Goal: Task Accomplishment & Management: Manage account settings

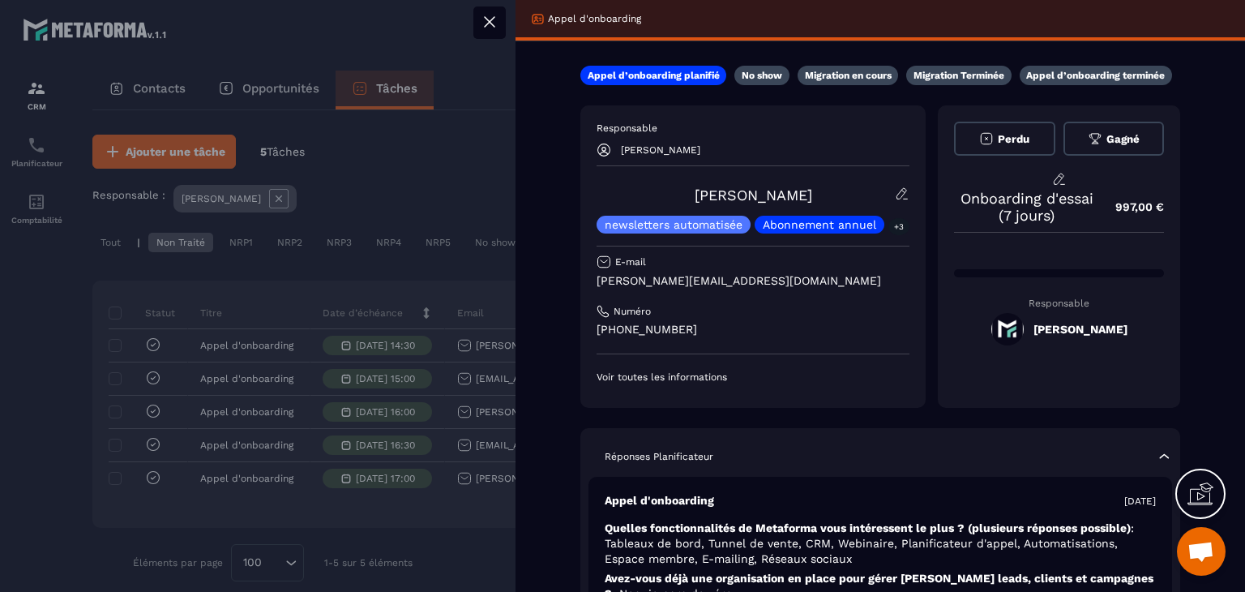
scroll to position [28, 0]
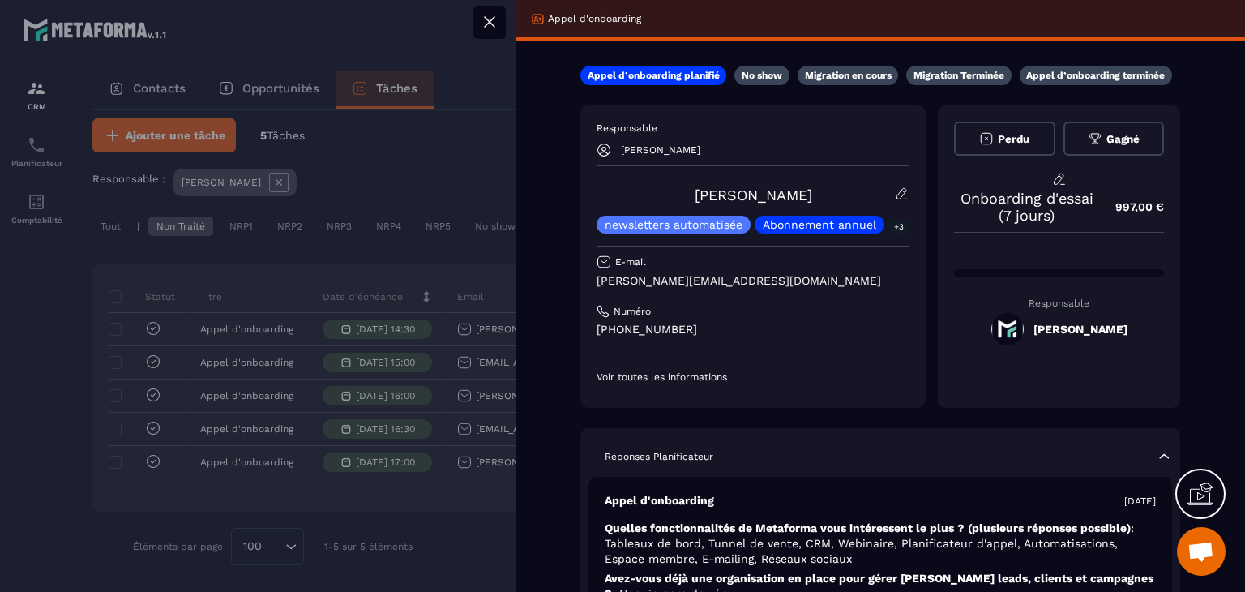
click at [818, 199] on div "Responsable [PERSON_NAME] [PERSON_NAME] newsletters automatisée Abonnement annu…" at bounding box center [752, 253] width 313 height 262
click at [490, 149] on div at bounding box center [622, 296] width 1245 height 592
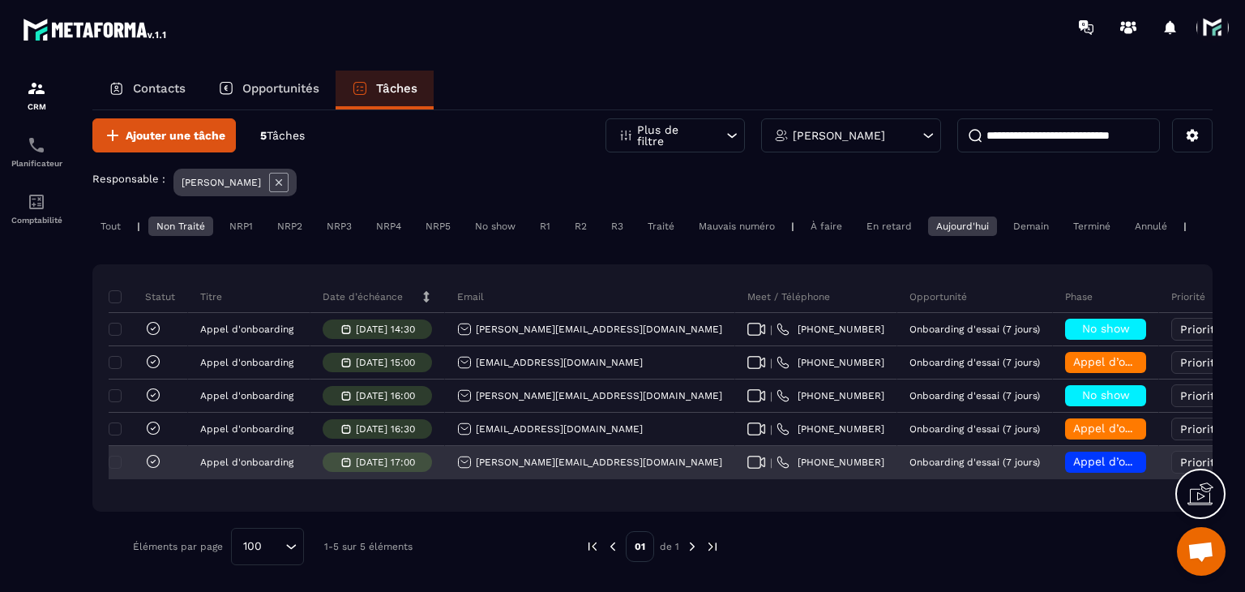
click at [747, 456] on icon at bounding box center [756, 461] width 19 height 13
click at [1073, 461] on span "Appel d’onboarding planifié" at bounding box center [1149, 461] width 153 height 13
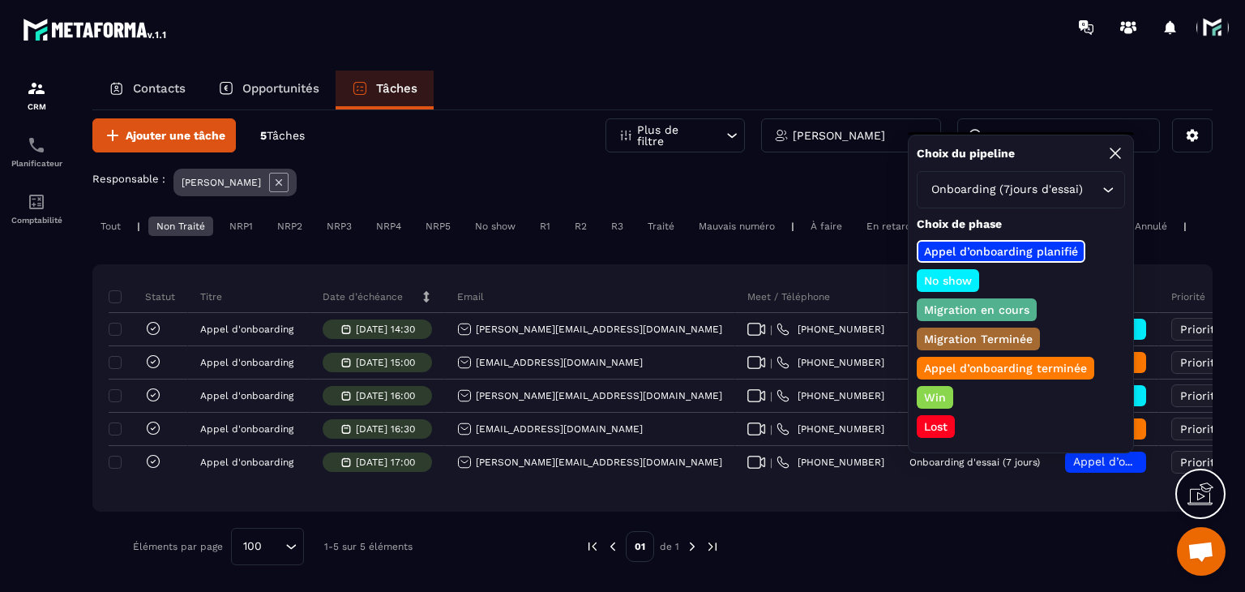
click at [944, 278] on p "No show" at bounding box center [947, 280] width 53 height 16
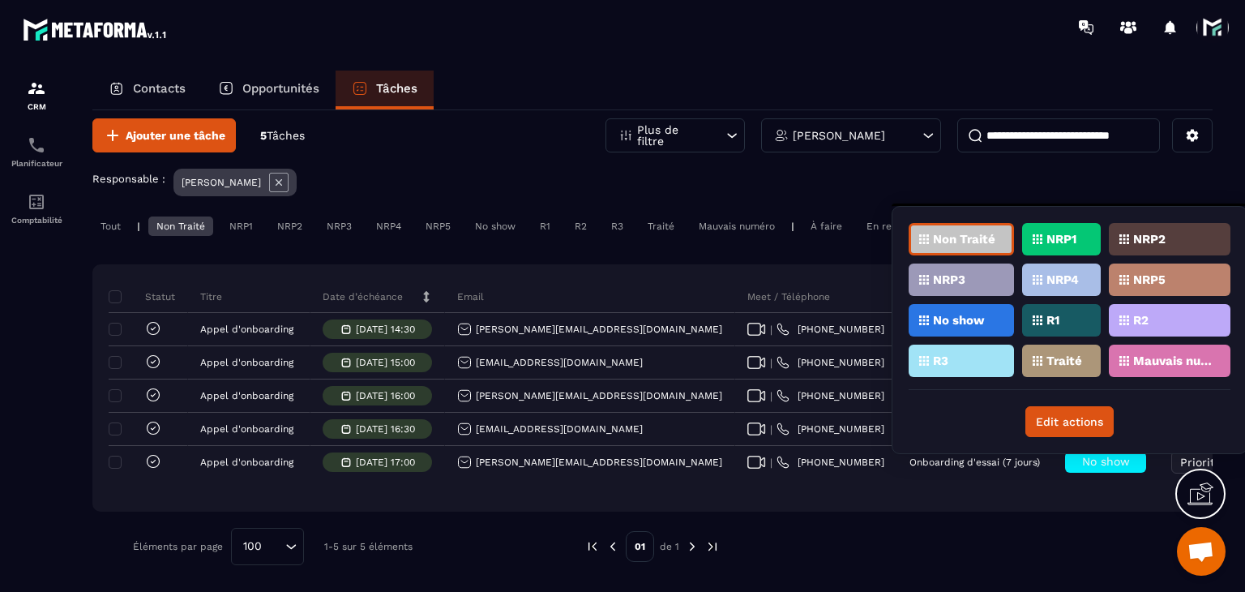
click at [1077, 365] on div "Traité" at bounding box center [1061, 360] width 79 height 32
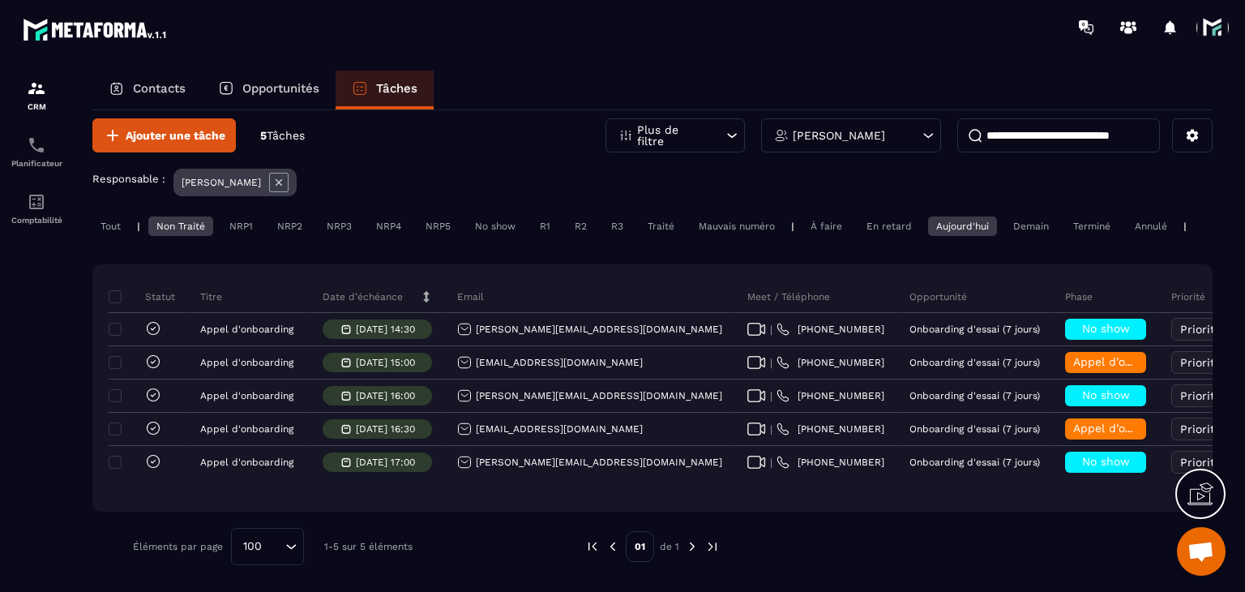
scroll to position [28, 0]
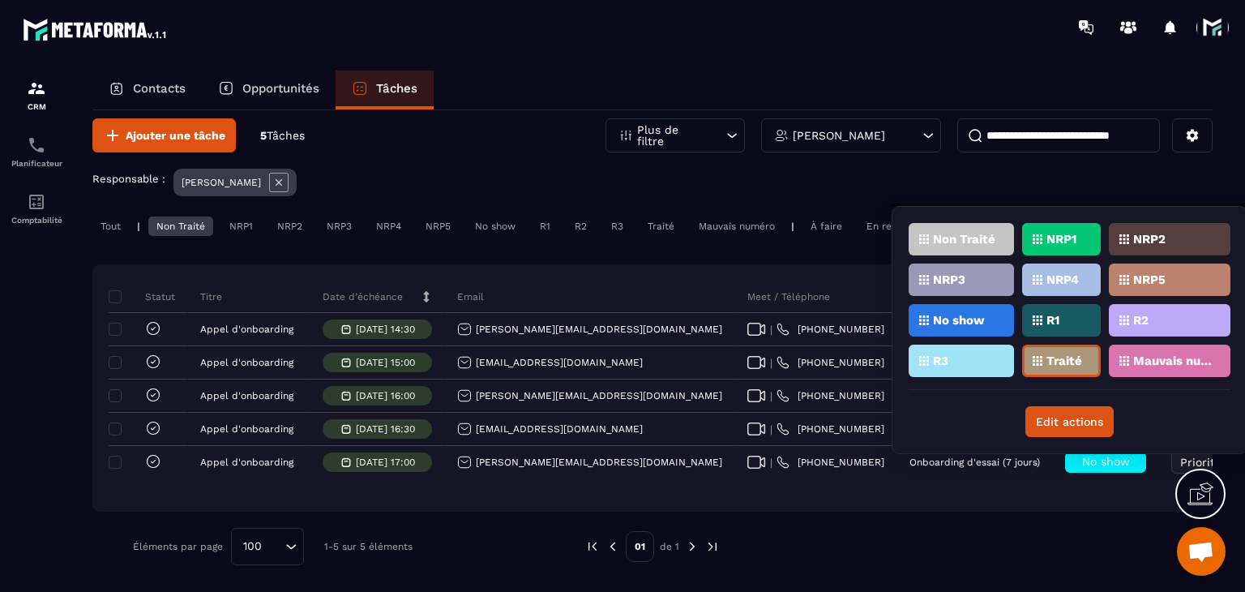
click at [1058, 230] on div "NRP1" at bounding box center [1061, 239] width 79 height 32
